Goal: Find specific page/section: Find specific page/section

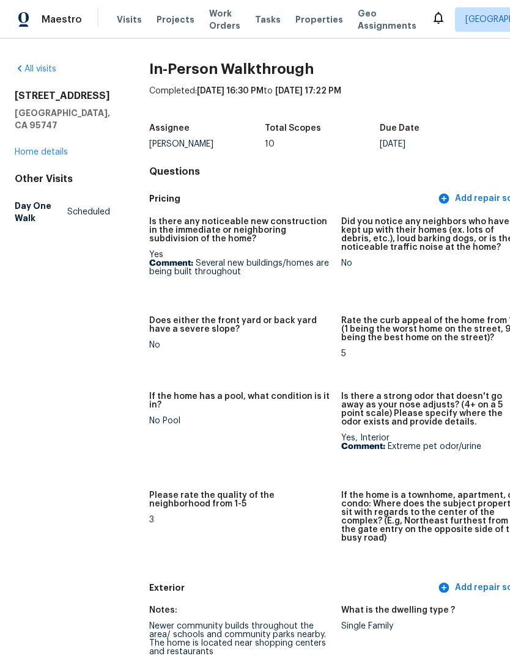
click at [310, 24] on span "Properties" at bounding box center [319, 19] width 48 height 12
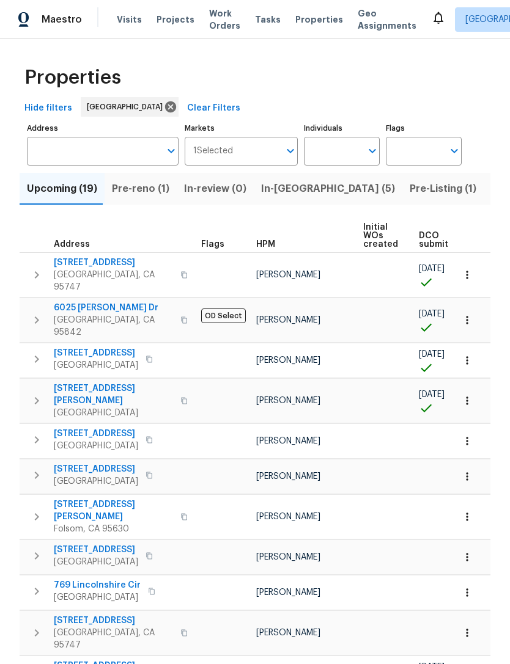
click at [141, 190] on span "Pre-reno (1)" at bounding box center [140, 188] width 57 height 17
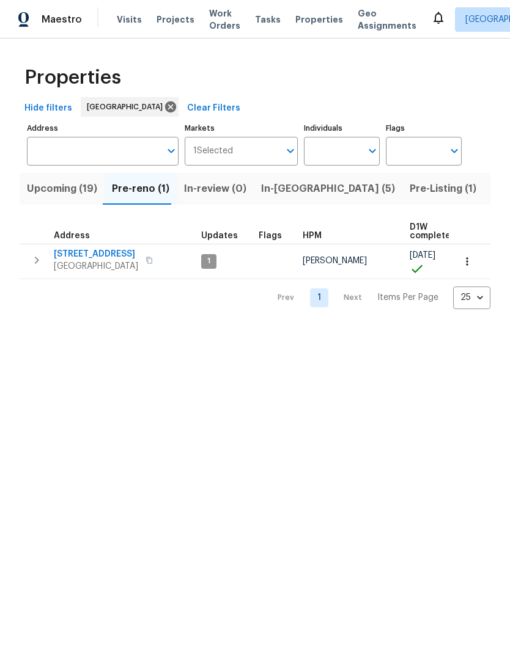
click at [69, 194] on span "Upcoming (19)" at bounding box center [62, 188] width 70 height 17
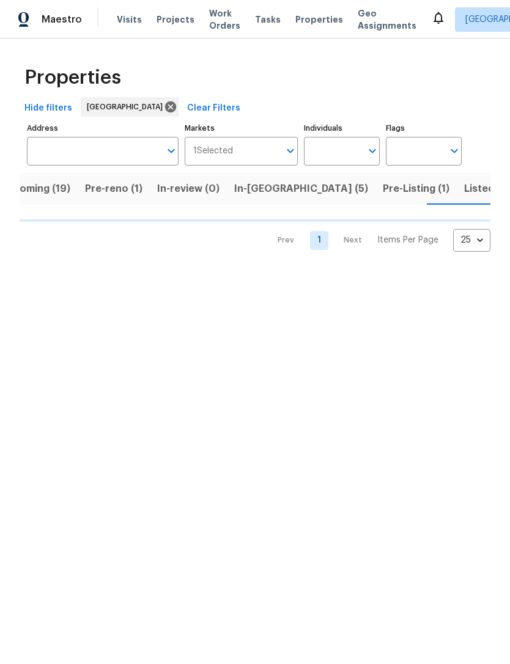
scroll to position [0, 28]
click at [358, 156] on input "Individuals" at bounding box center [332, 151] width 57 height 29
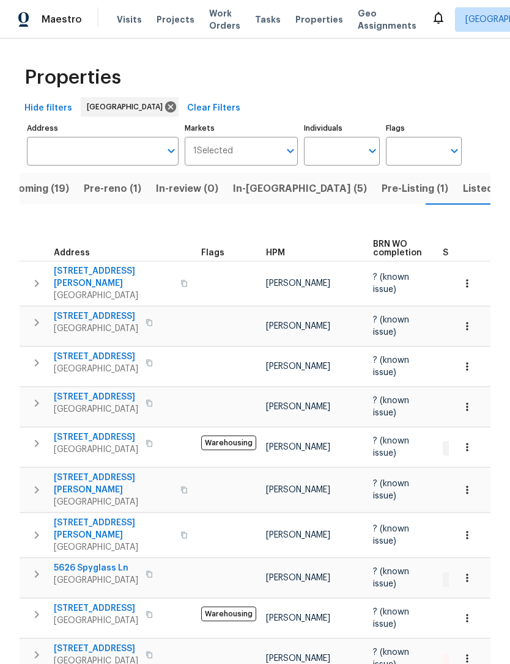
click at [342, 149] on input "Individuals" at bounding box center [332, 151] width 57 height 29
type input "[PERSON_NAME]"
click at [357, 182] on li "[PERSON_NAME]" at bounding box center [342, 190] width 56 height 26
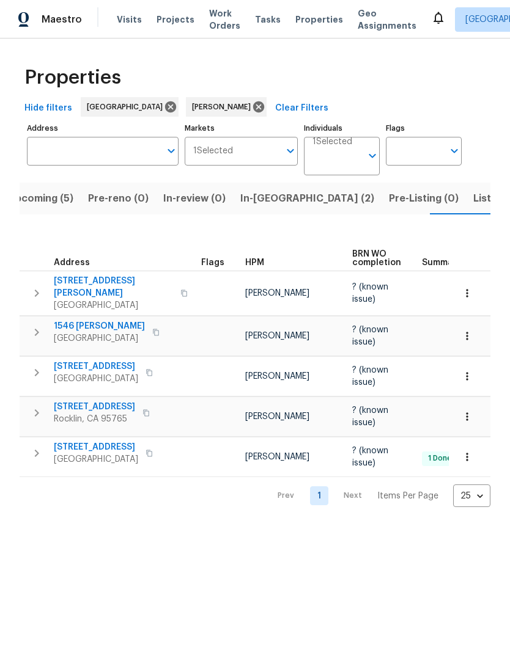
click at [264, 200] on span "In-[GEOGRAPHIC_DATA] (2)" at bounding box center [307, 198] width 134 height 17
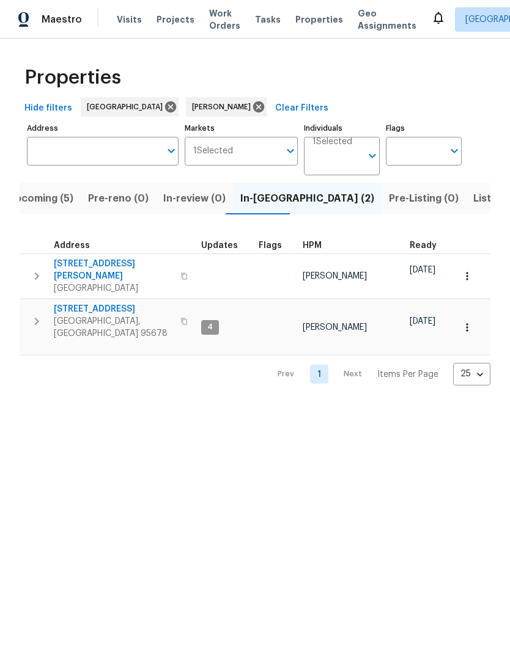
click at [51, 202] on span "Upcoming (5)" at bounding box center [40, 198] width 65 height 17
